Goal: Task Accomplishment & Management: Use online tool/utility

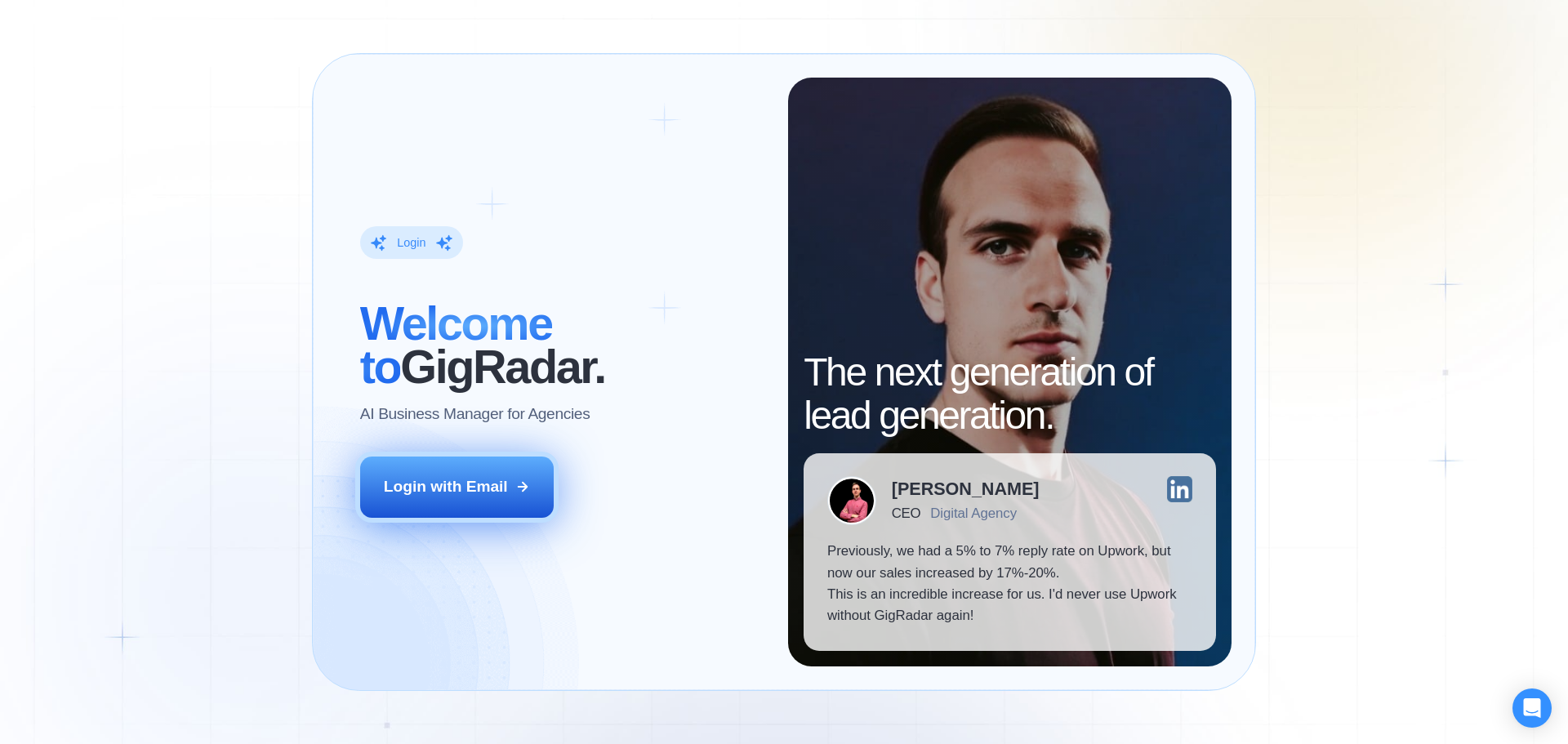
click at [445, 482] on div "Login with Email" at bounding box center [446, 487] width 124 height 22
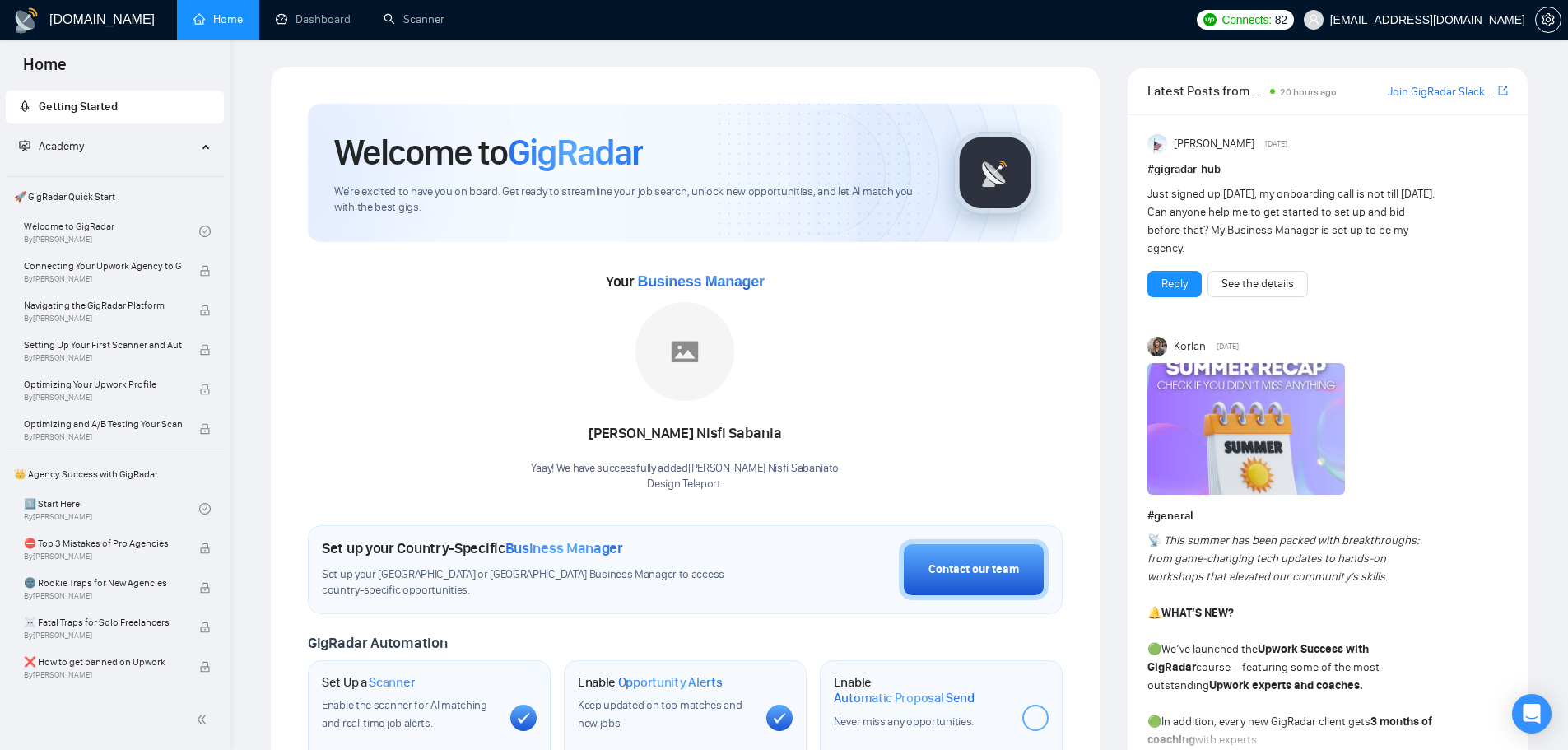
click at [1037, 49] on div "[DOMAIN_NAME] Home Dashboard Scanner Connects: 82 [EMAIL_ADDRESS][DOMAIN_NAME] …" at bounding box center [899, 762] width 1338 height 1525
click at [1019, 29] on ul "Home Dashboard Scanner" at bounding box center [680, 19] width 1018 height 39
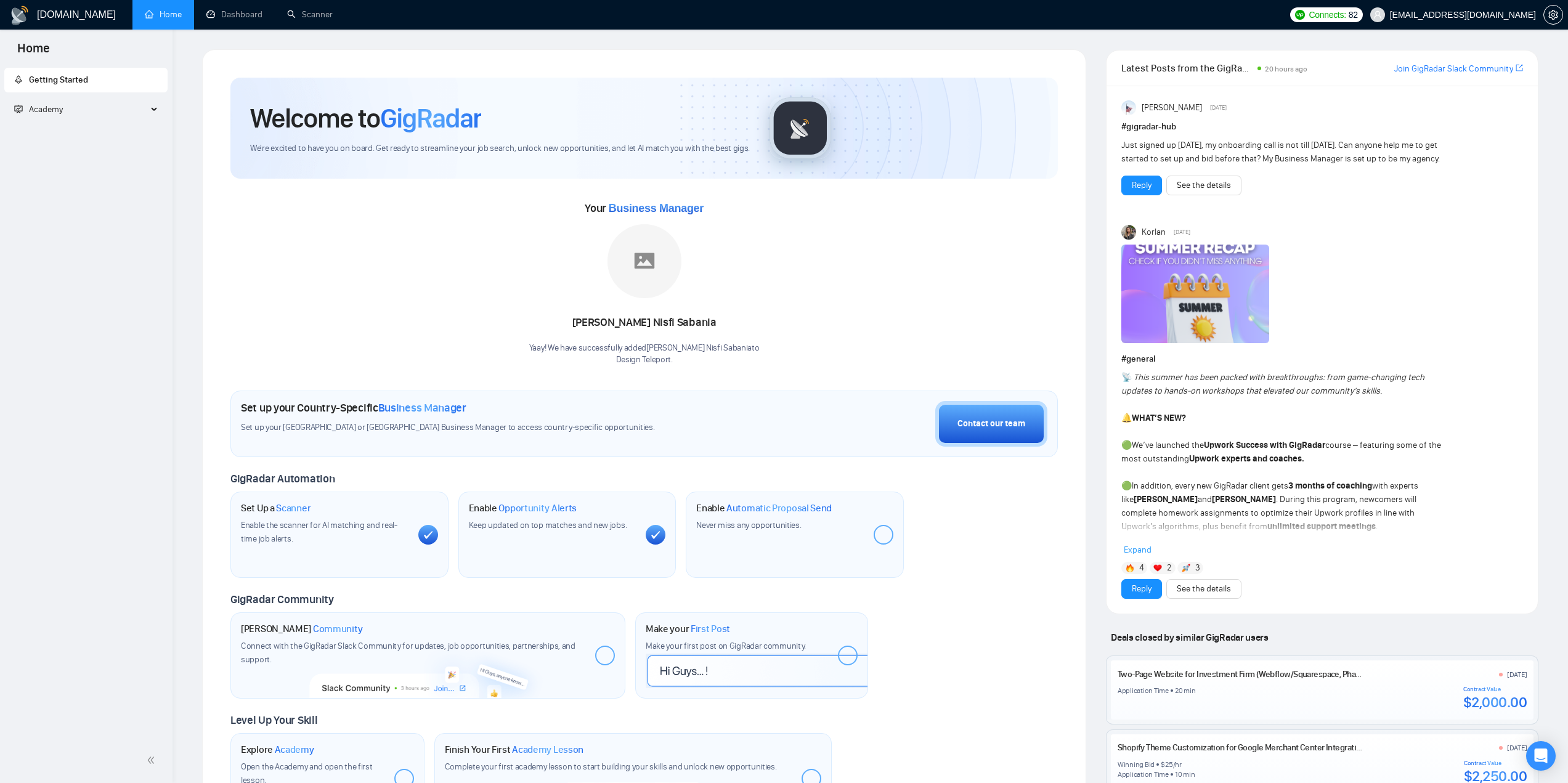
click at [127, 111] on span "Academy" at bounding box center [81, 110] width 133 height 25
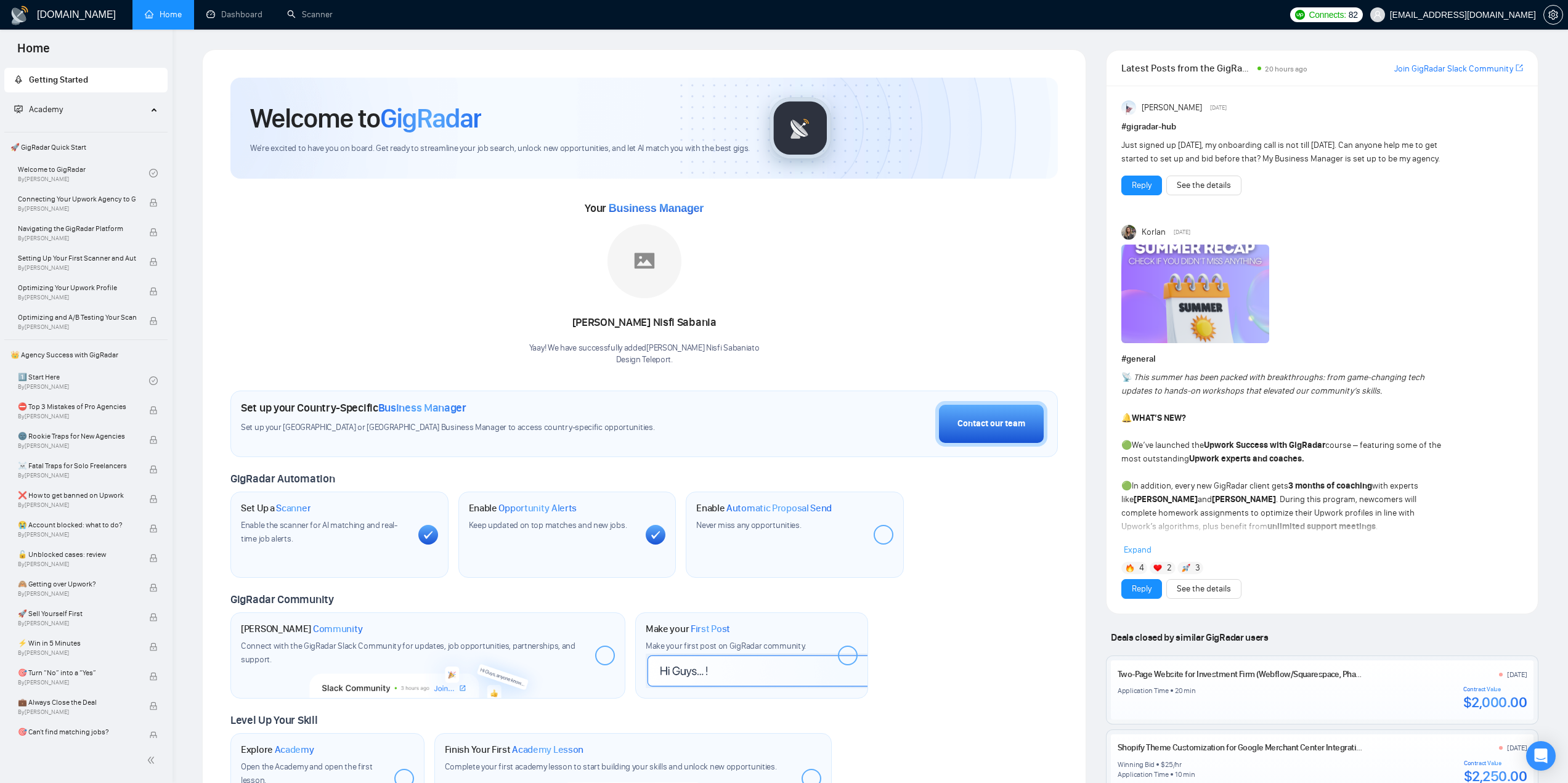
click at [116, 107] on span "Academy" at bounding box center [81, 110] width 133 height 25
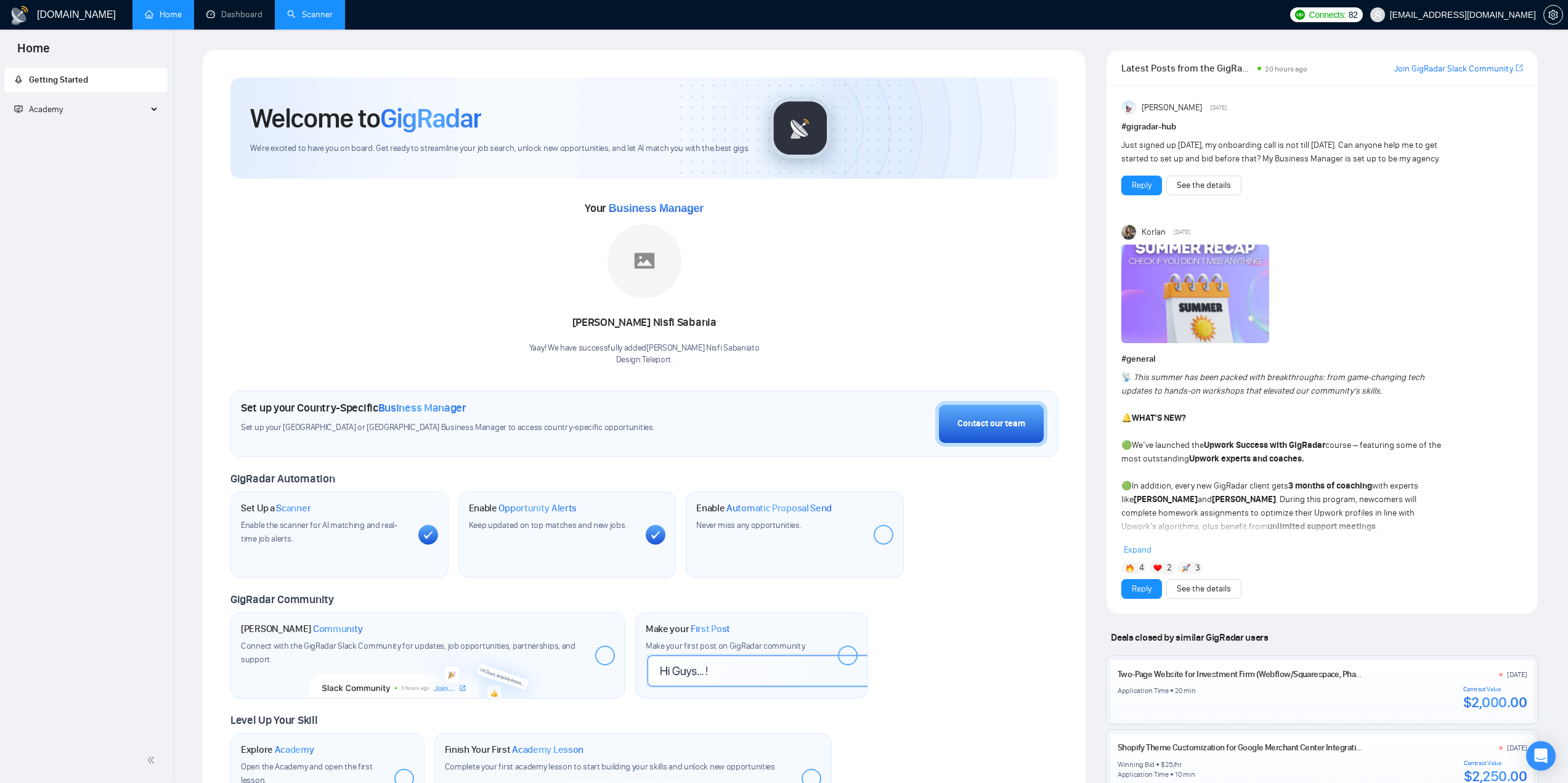
click at [308, 10] on link "Scanner" at bounding box center [310, 14] width 46 height 10
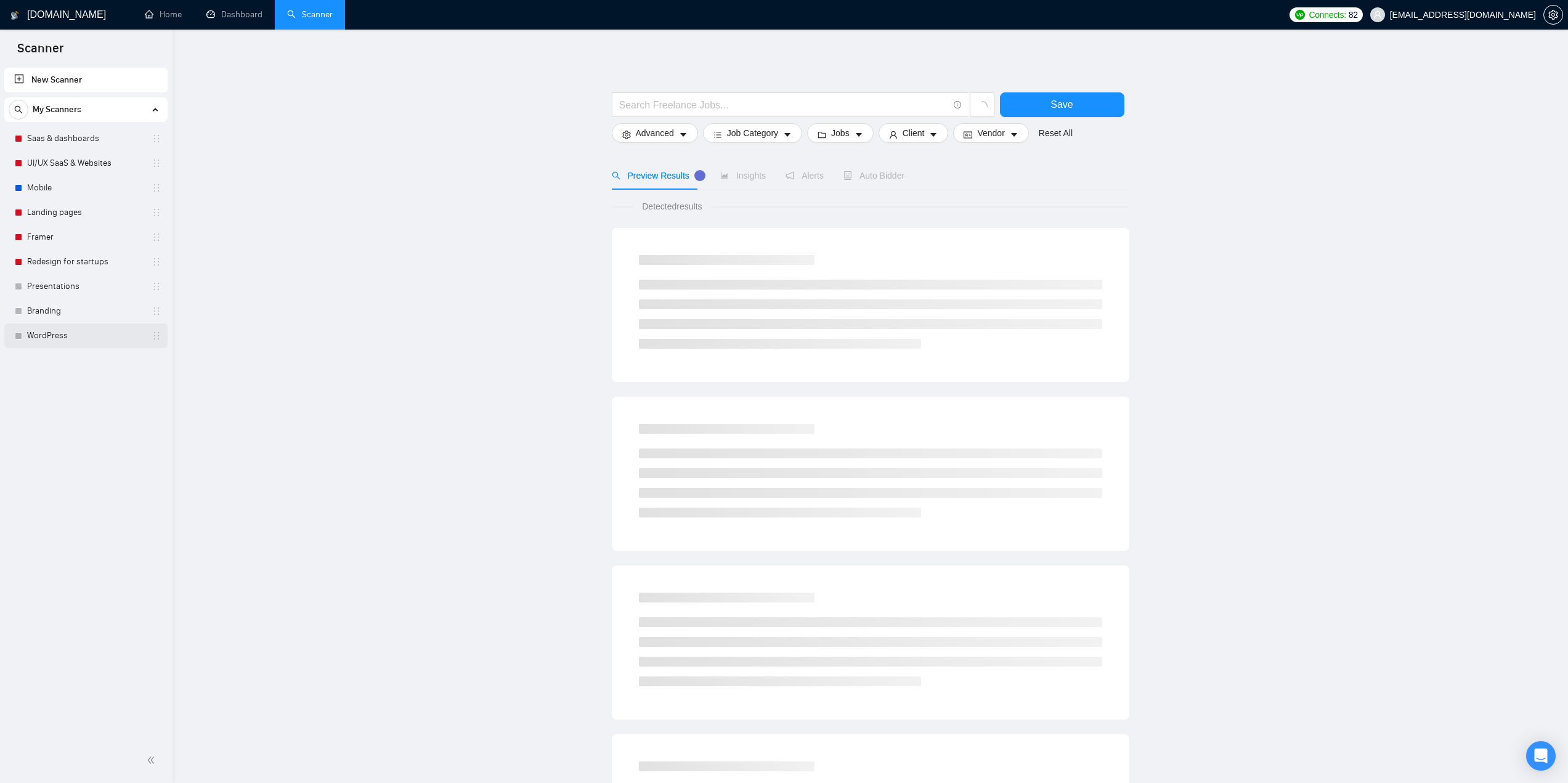
click at [47, 331] on link "WordPress" at bounding box center [86, 336] width 117 height 25
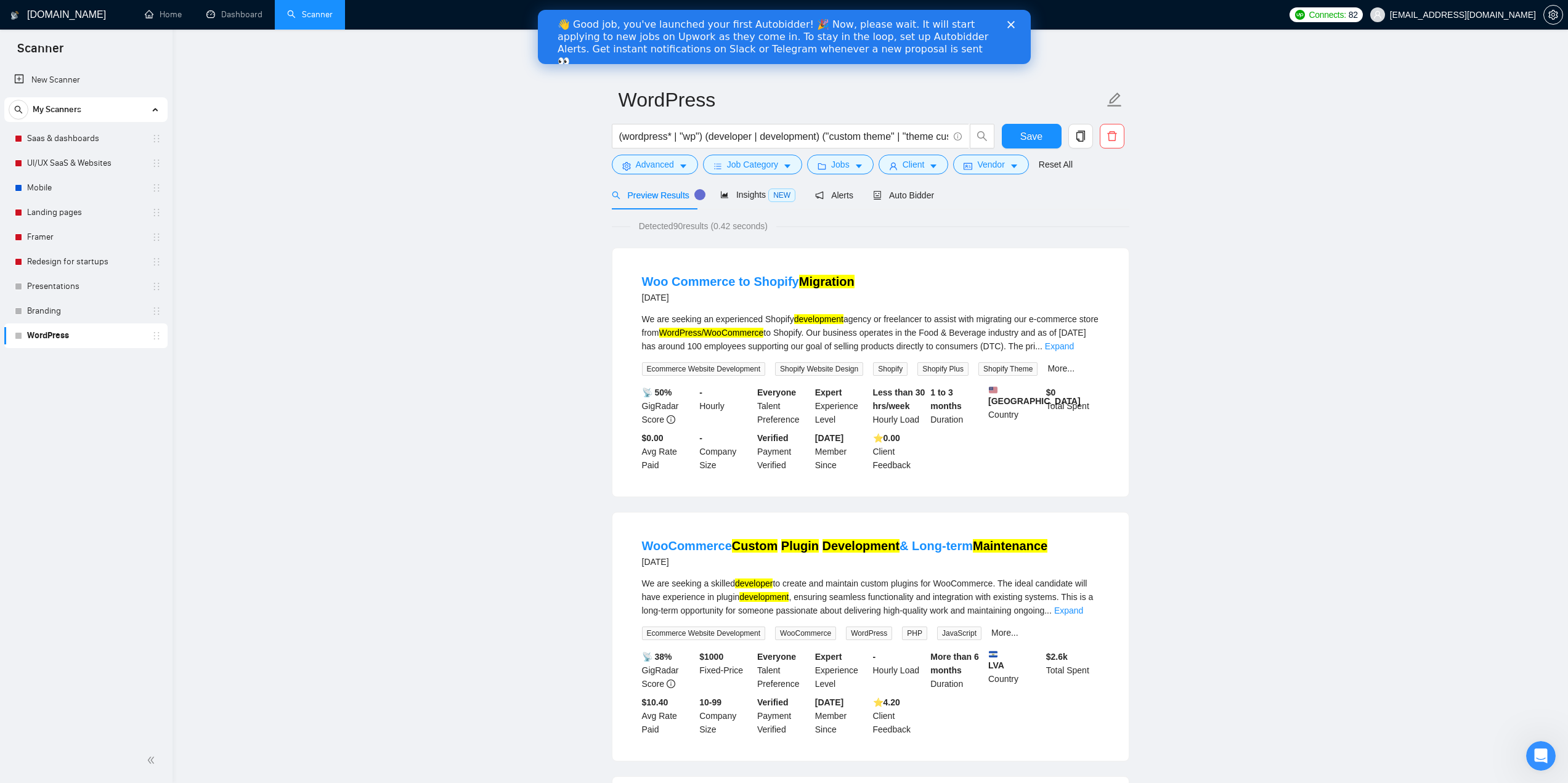
click at [231, 17] on link "Dashboard" at bounding box center [234, 14] width 56 height 10
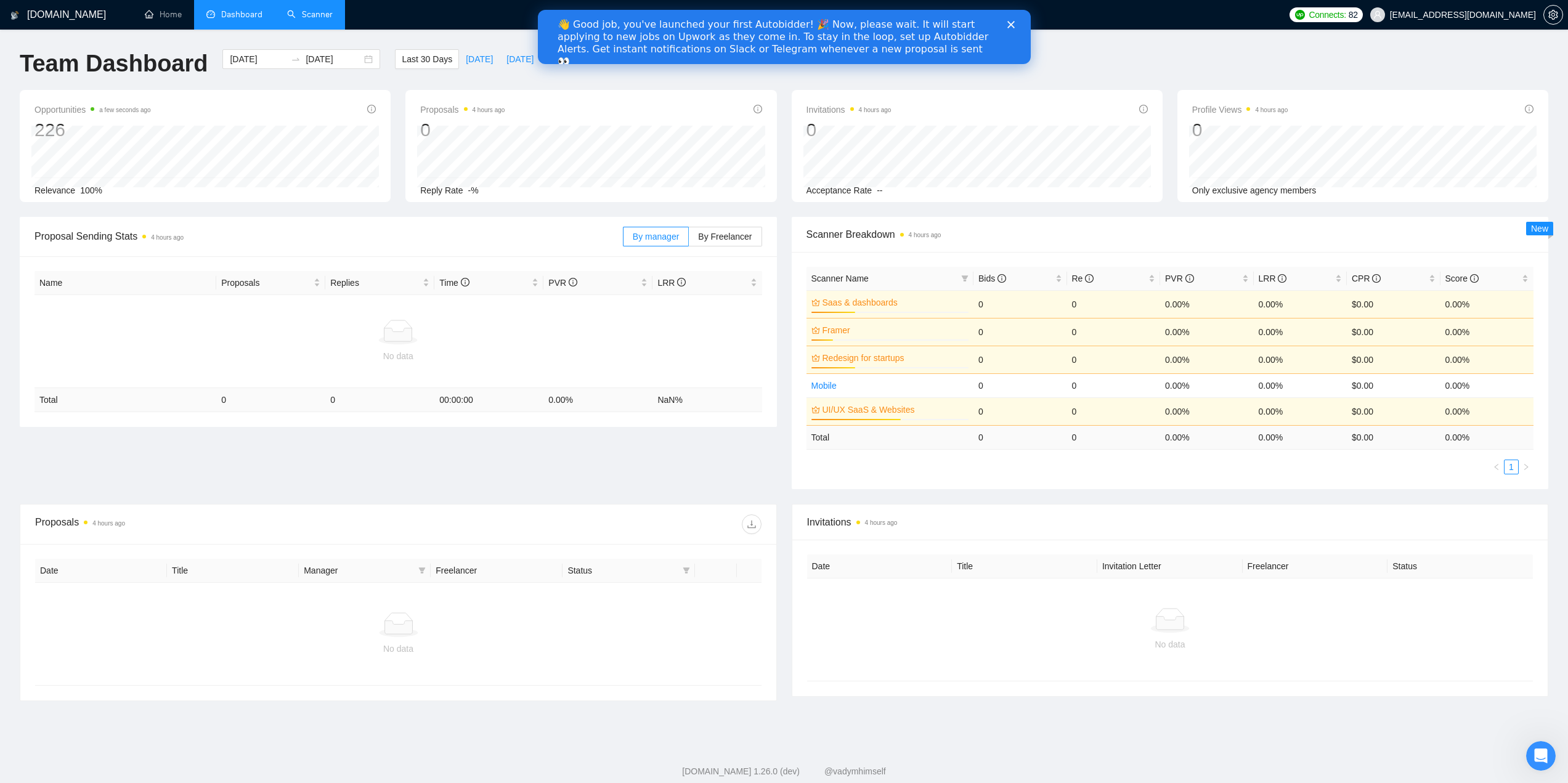
click at [322, 18] on link "Scanner" at bounding box center [310, 14] width 46 height 10
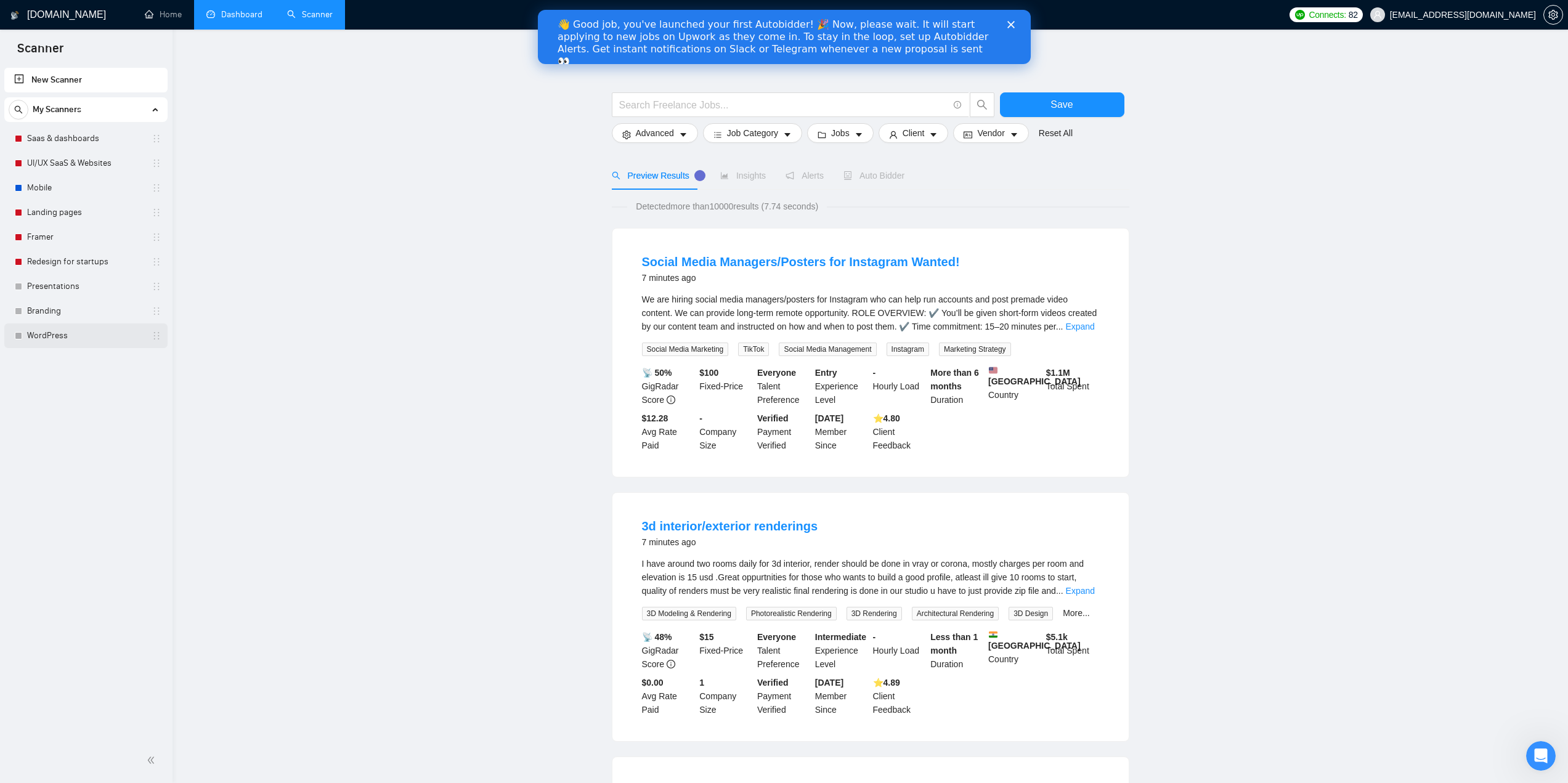
click at [49, 335] on link "WordPress" at bounding box center [86, 336] width 117 height 25
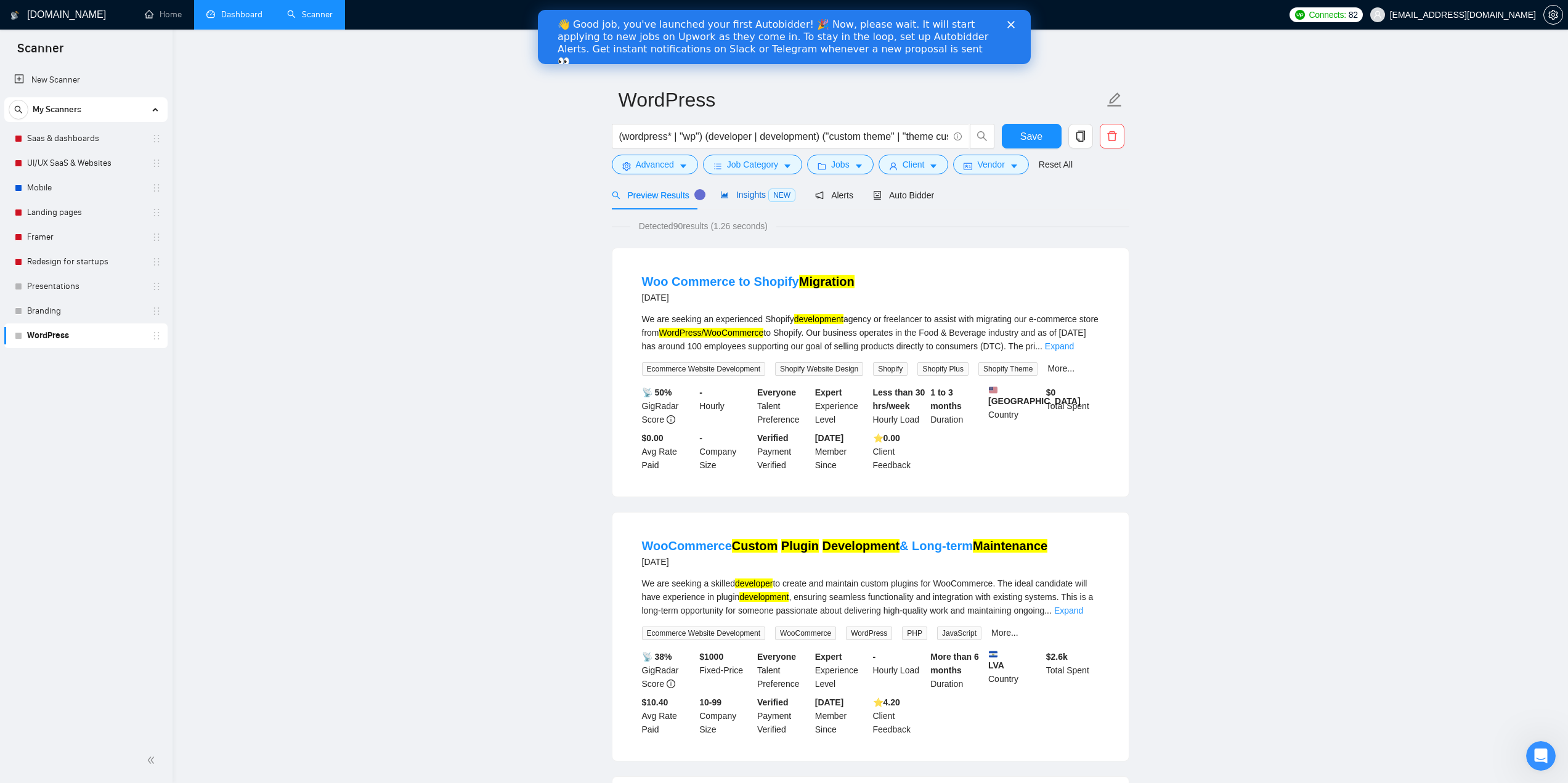
click at [747, 195] on span "Insights NEW" at bounding box center [757, 195] width 75 height 10
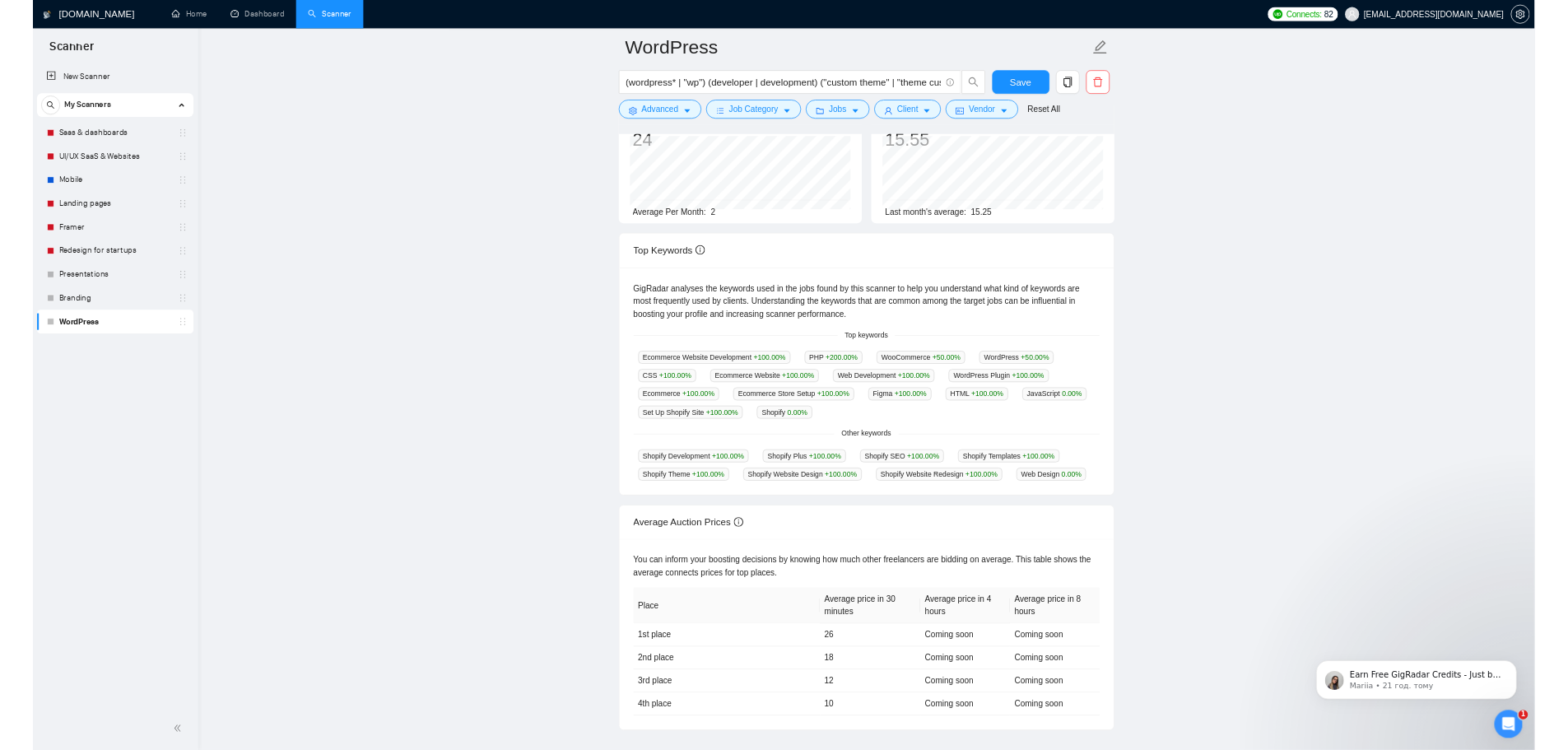
scroll to position [258, 0]
